Goal: Information Seeking & Learning: Learn about a topic

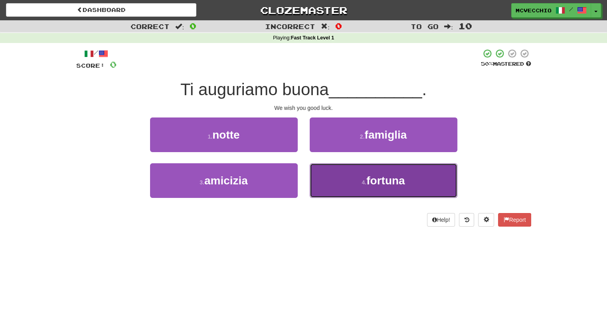
click at [383, 185] on span "fortuna" at bounding box center [385, 181] width 38 height 12
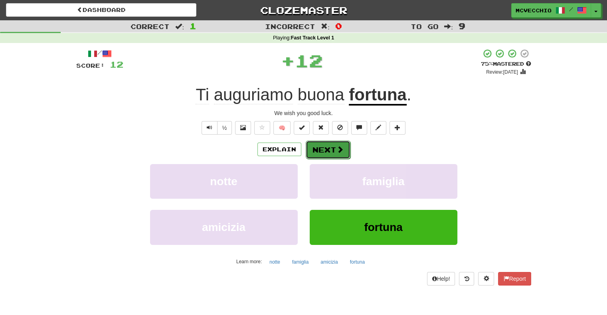
click at [336, 147] on span at bounding box center [339, 149] width 7 height 7
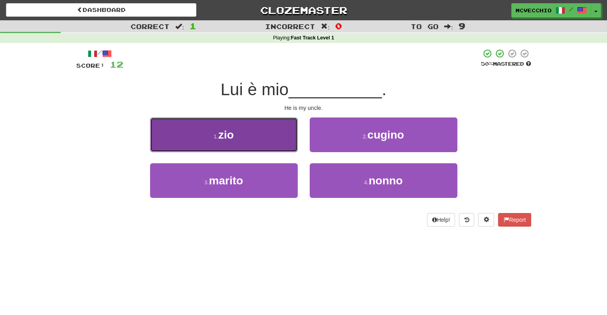
click at [236, 130] on button "1 . zio" at bounding box center [224, 135] width 148 height 35
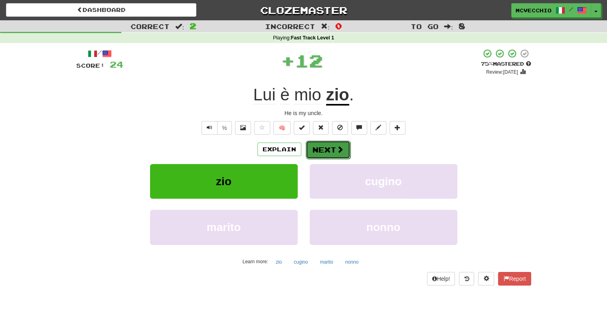
click at [324, 152] on button "Next" at bounding box center [328, 150] width 45 height 18
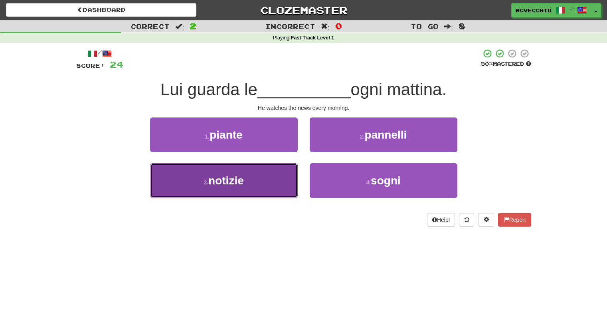
click at [244, 177] on button "3 . notizie" at bounding box center [224, 181] width 148 height 35
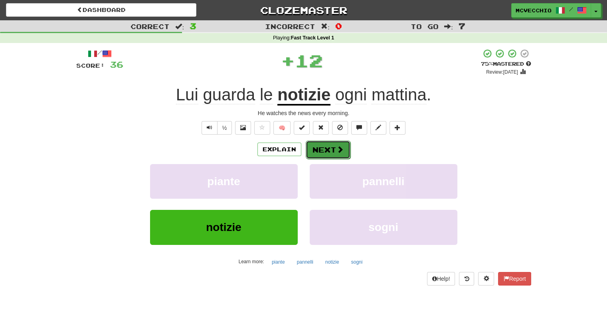
click at [337, 145] on button "Next" at bounding box center [328, 150] width 45 height 18
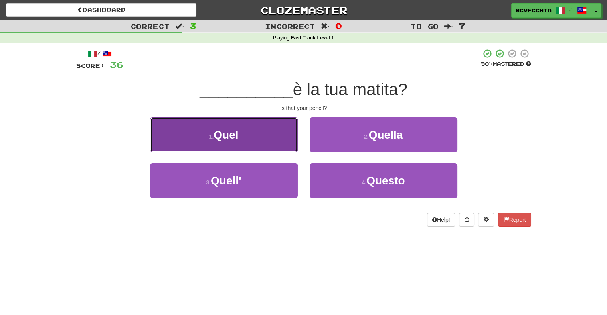
click at [229, 139] on span "Quel" at bounding box center [225, 135] width 25 height 12
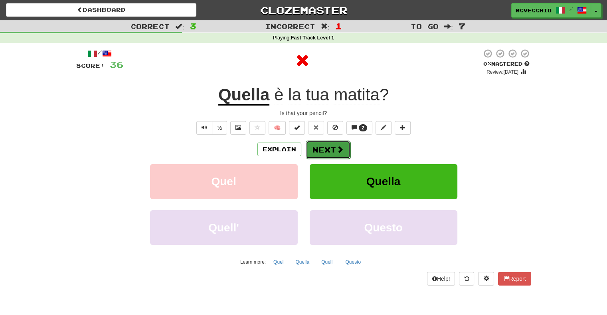
click at [327, 148] on button "Next" at bounding box center [328, 150] width 45 height 18
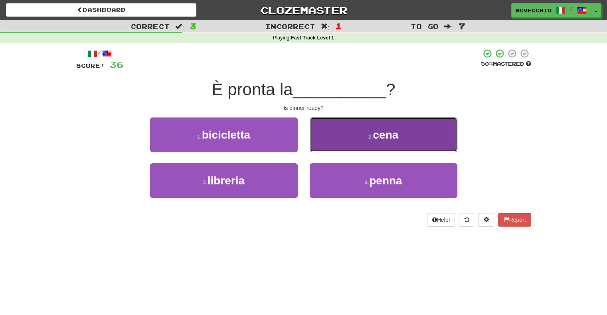
click at [379, 132] on span "cena" at bounding box center [386, 135] width 26 height 12
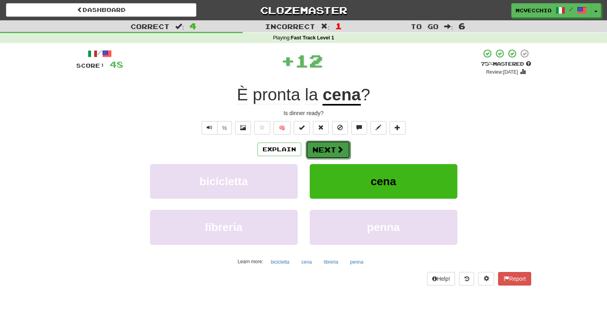
click at [343, 152] on button "Next" at bounding box center [328, 150] width 45 height 18
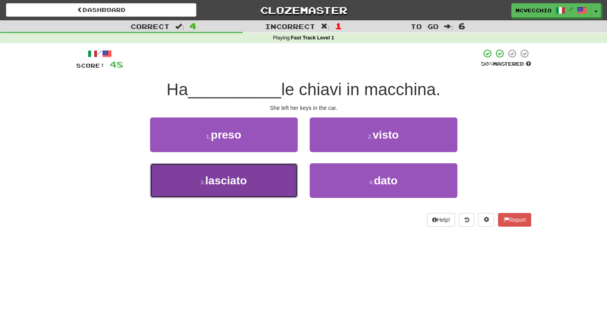
click at [230, 180] on span "lasciato" at bounding box center [225, 181] width 41 height 12
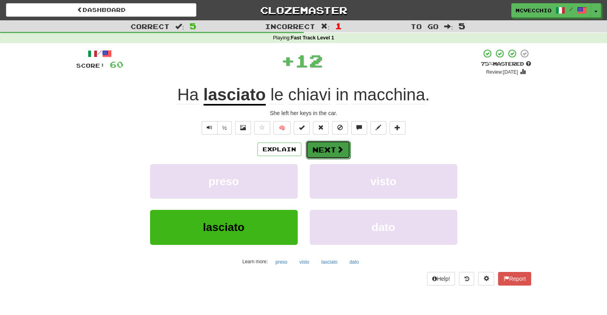
click at [332, 147] on button "Next" at bounding box center [328, 150] width 45 height 18
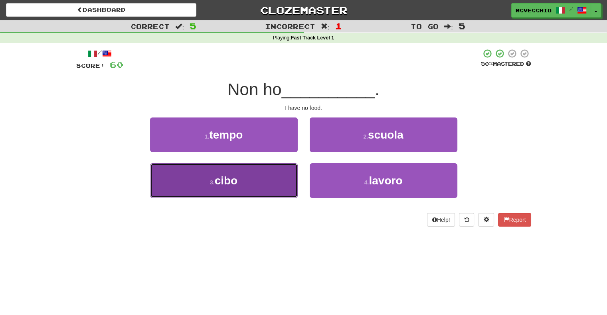
click at [212, 174] on button "3 . cibo" at bounding box center [224, 181] width 148 height 35
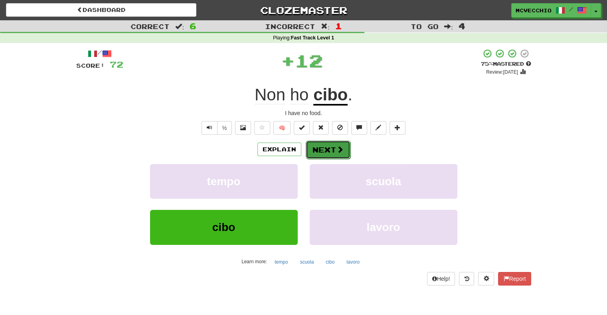
click at [341, 148] on span at bounding box center [339, 149] width 7 height 7
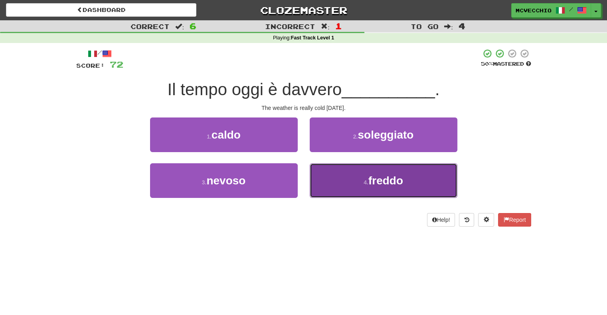
click at [381, 177] on span "freddo" at bounding box center [385, 181] width 35 height 12
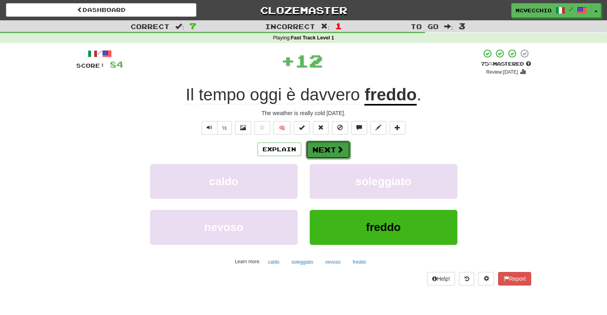
click at [333, 151] on button "Next" at bounding box center [328, 150] width 45 height 18
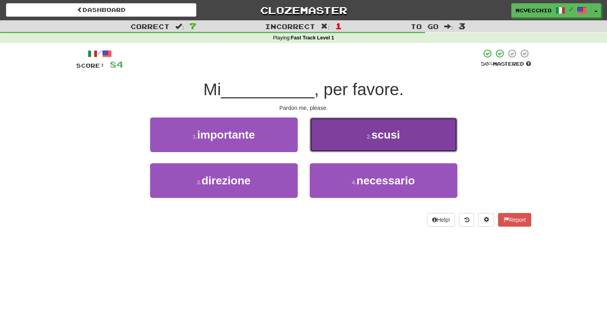
click at [380, 142] on button "2 . scusi" at bounding box center [384, 135] width 148 height 35
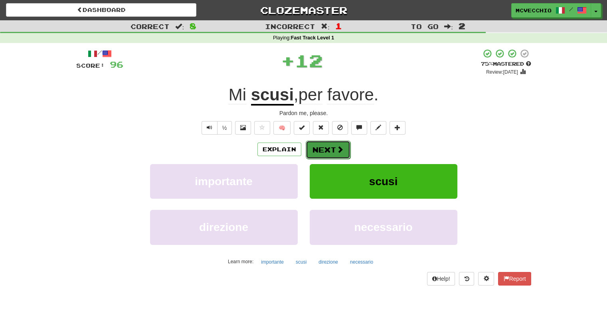
click at [331, 148] on button "Next" at bounding box center [328, 150] width 45 height 18
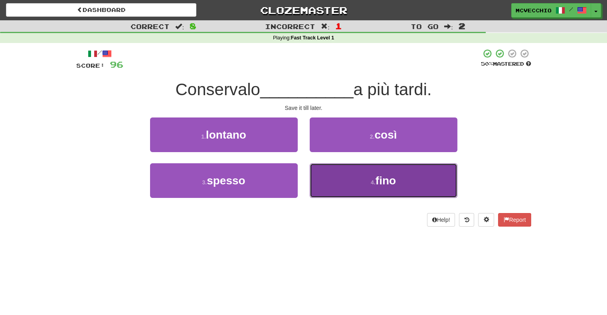
click at [376, 179] on span "fino" at bounding box center [385, 181] width 20 height 12
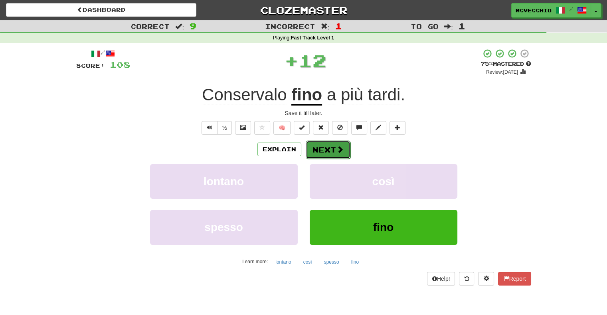
click at [329, 155] on button "Next" at bounding box center [328, 150] width 45 height 18
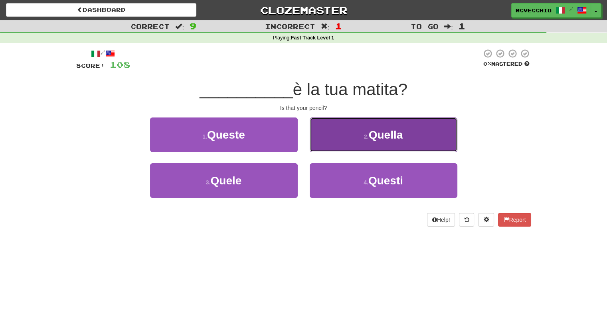
click at [384, 140] on span "Quella" at bounding box center [386, 135] width 34 height 12
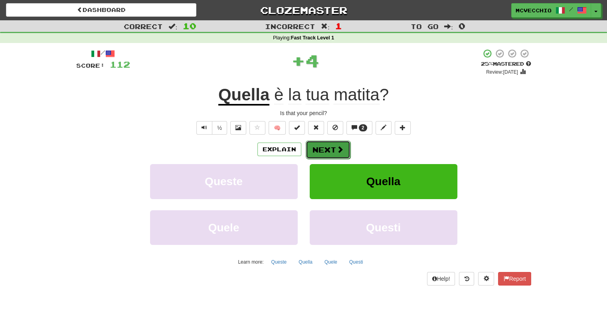
click at [338, 152] on span at bounding box center [339, 149] width 7 height 7
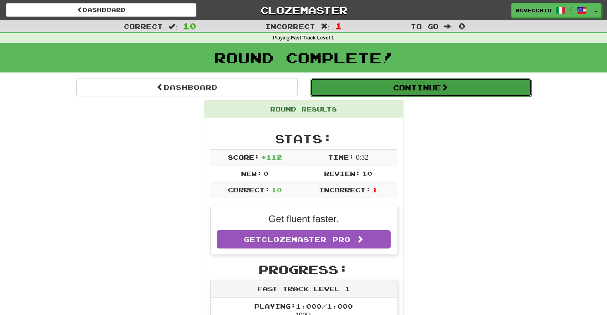
click at [423, 90] on button "Continue" at bounding box center [420, 88] width 221 height 18
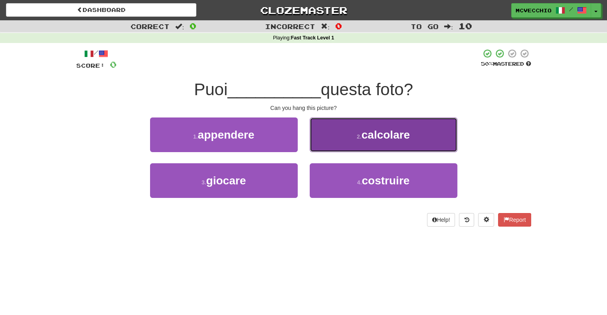
click at [385, 140] on span "calcolare" at bounding box center [385, 135] width 48 height 12
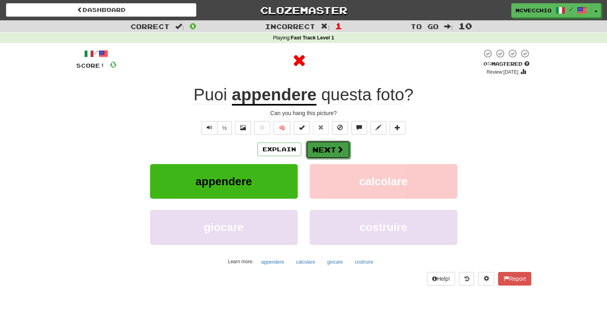
click at [329, 147] on button "Next" at bounding box center [328, 150] width 45 height 18
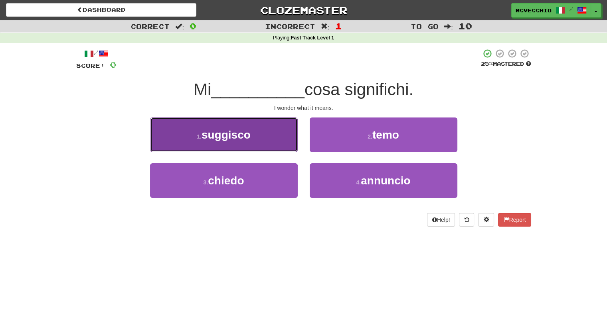
click at [228, 138] on span "suggisco" at bounding box center [225, 135] width 49 height 12
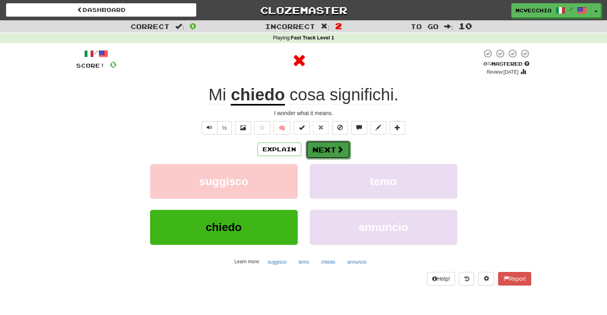
click at [339, 152] on span at bounding box center [339, 149] width 7 height 7
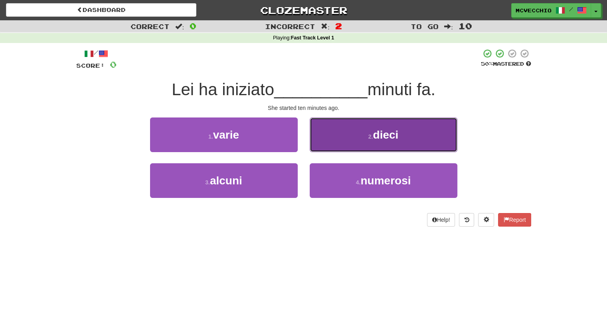
click at [381, 131] on span "dieci" at bounding box center [386, 135] width 26 height 12
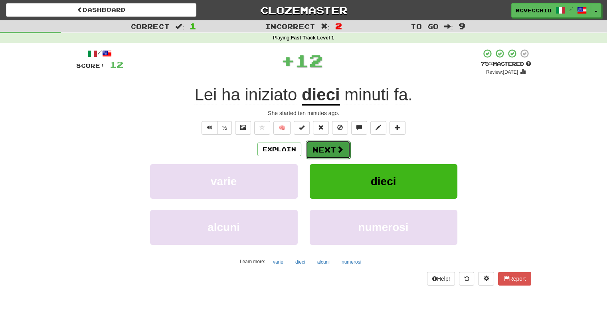
click at [340, 150] on span at bounding box center [339, 149] width 7 height 7
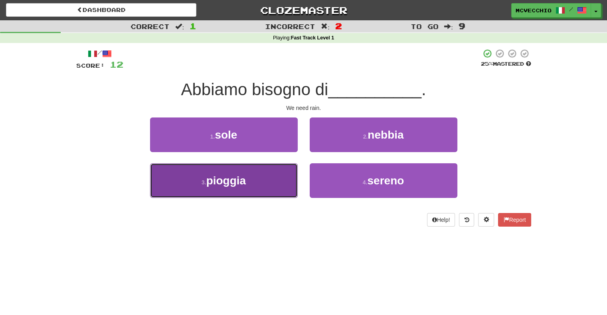
click at [244, 177] on span "pioggia" at bounding box center [226, 181] width 40 height 12
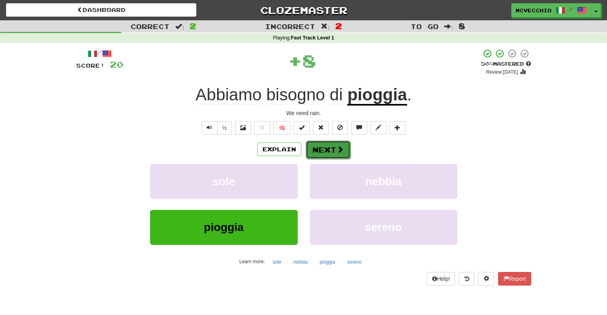
click at [341, 151] on span at bounding box center [339, 149] width 7 height 7
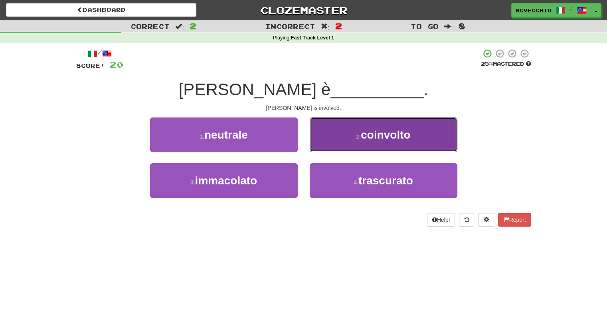
click at [381, 135] on span "coinvolto" at bounding box center [385, 135] width 49 height 12
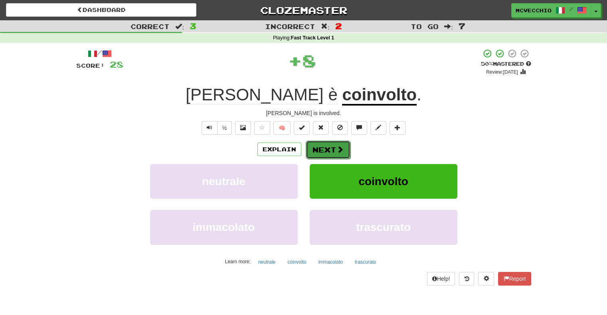
click at [336, 151] on span at bounding box center [339, 149] width 7 height 7
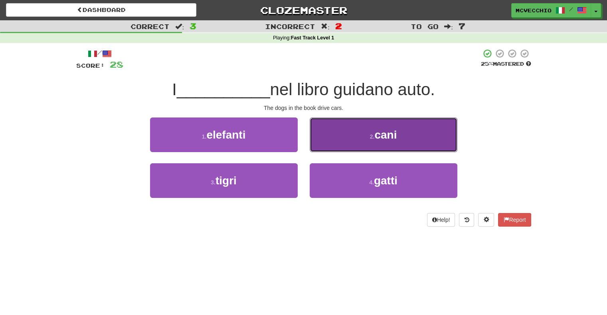
click at [379, 144] on button "2 . cani" at bounding box center [384, 135] width 148 height 35
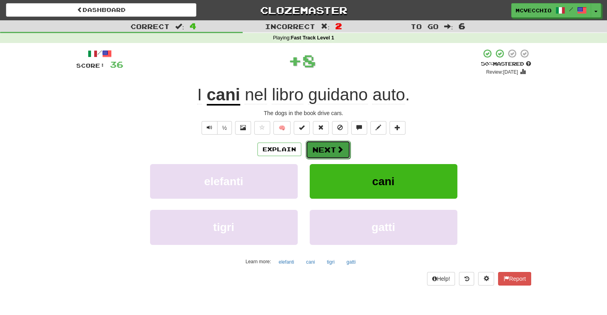
click at [331, 150] on button "Next" at bounding box center [328, 150] width 45 height 18
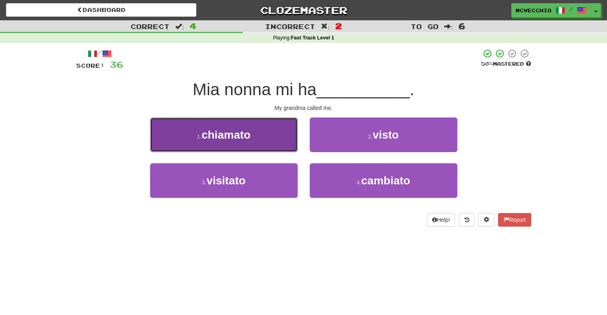
click at [259, 135] on button "1 . chiamato" at bounding box center [224, 135] width 148 height 35
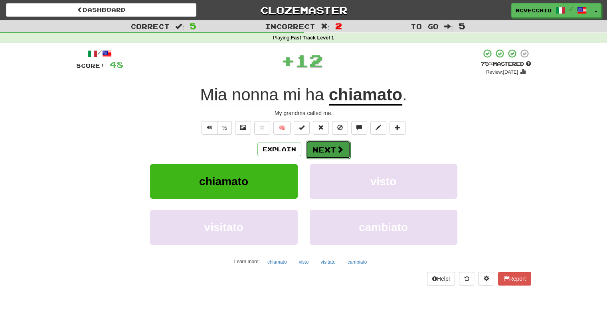
click at [331, 148] on button "Next" at bounding box center [328, 150] width 45 height 18
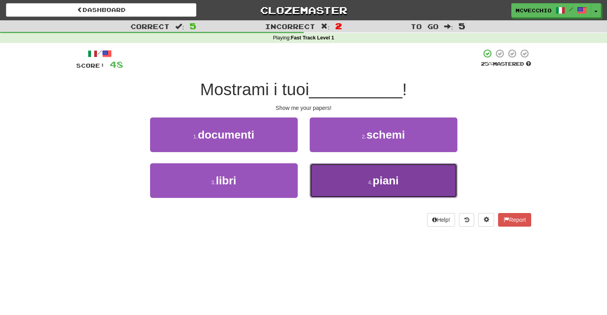
click at [378, 184] on span "piani" at bounding box center [386, 181] width 26 height 12
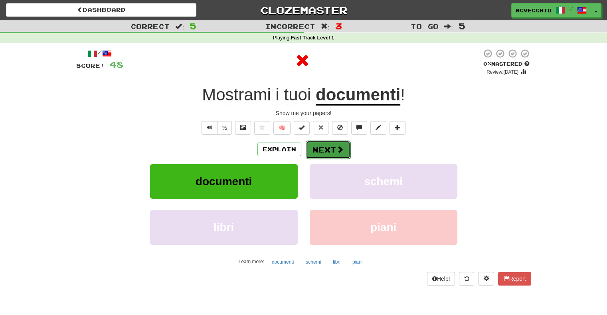
click at [335, 152] on button "Next" at bounding box center [328, 150] width 45 height 18
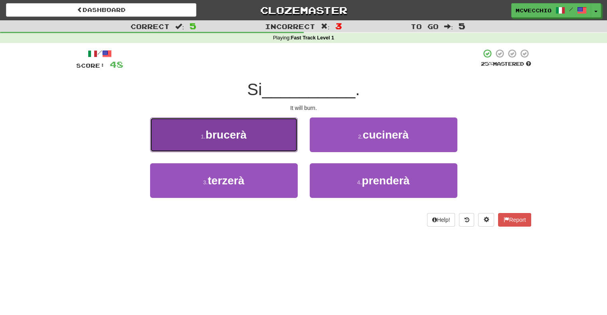
click at [214, 137] on span "brucerà" at bounding box center [225, 135] width 41 height 12
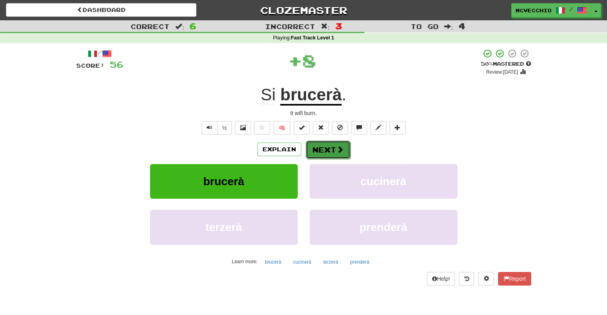
click at [327, 153] on button "Next" at bounding box center [328, 150] width 45 height 18
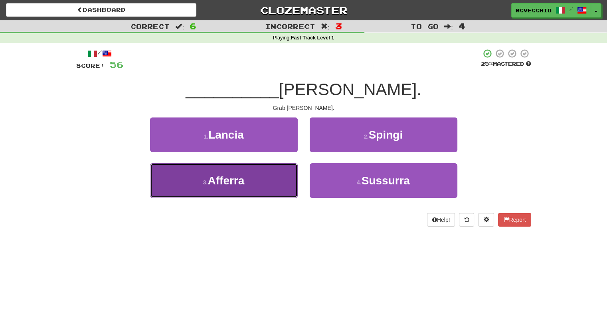
click at [224, 176] on span "Afferra" at bounding box center [225, 181] width 37 height 12
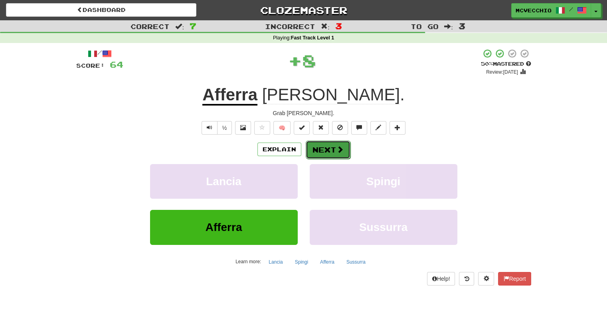
click at [322, 153] on button "Next" at bounding box center [328, 150] width 45 height 18
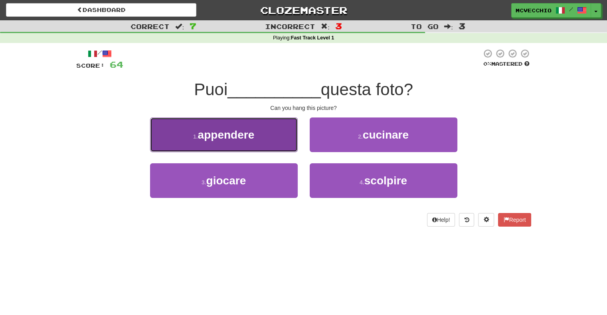
click at [255, 134] on button "1 . appendere" at bounding box center [224, 135] width 148 height 35
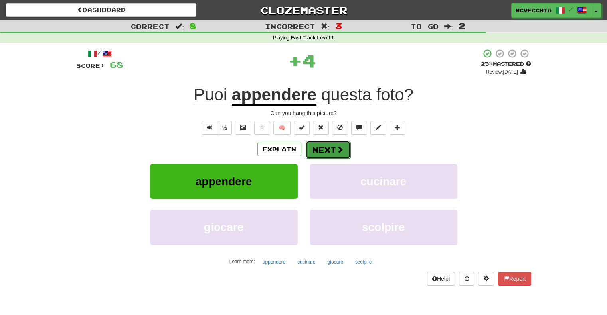
click at [334, 151] on button "Next" at bounding box center [328, 150] width 45 height 18
